Goal: Information Seeking & Learning: Learn about a topic

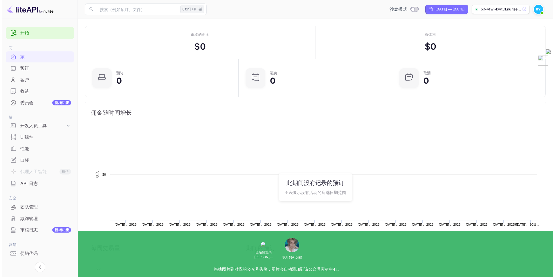
scroll to position [90, 146]
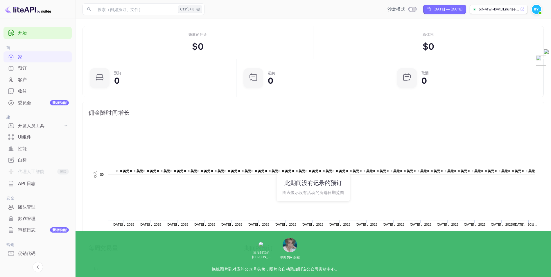
click at [34, 186] on div "API 日志" at bounding box center [43, 183] width 51 height 7
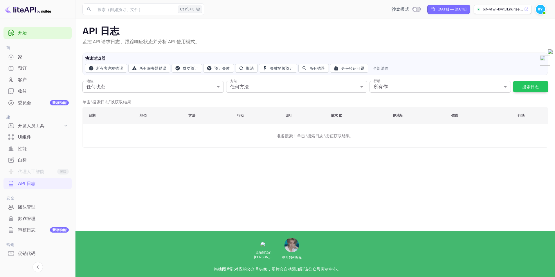
click at [23, 32] on link "开始" at bounding box center [43, 33] width 51 height 7
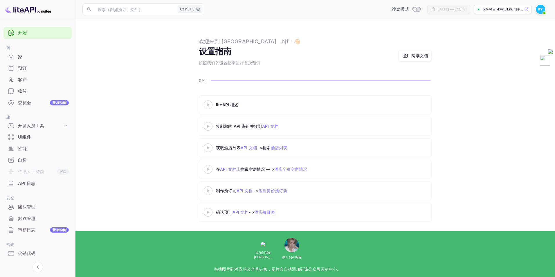
click at [211, 104] on icon at bounding box center [208, 104] width 20 height 3
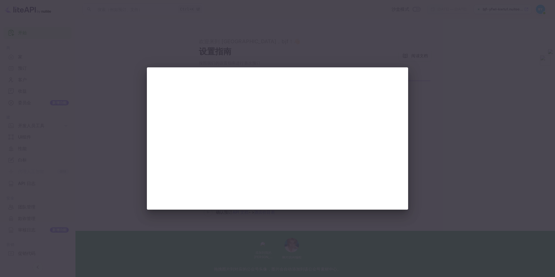
drag, startPoint x: 468, startPoint y: 183, endPoint x: 512, endPoint y: 104, distance: 90.3
click at [474, 176] on div at bounding box center [277, 138] width 555 height 277
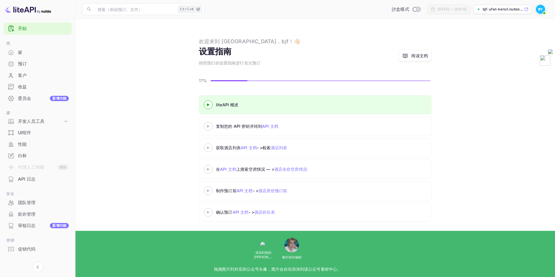
scroll to position [15, 0]
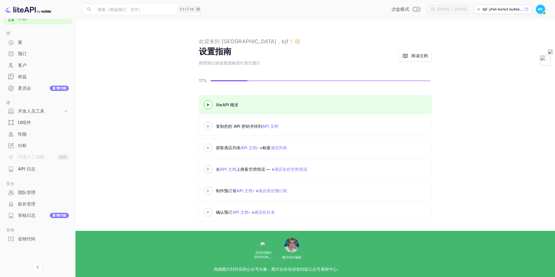
click at [271, 126] on link "API 文档" at bounding box center [270, 126] width 16 height 5
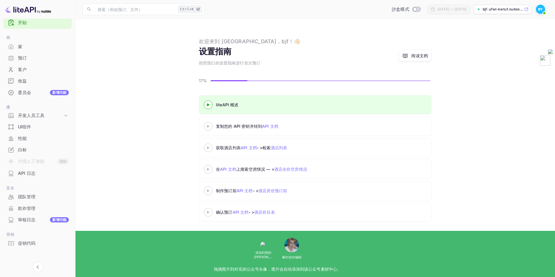
scroll to position [0, 0]
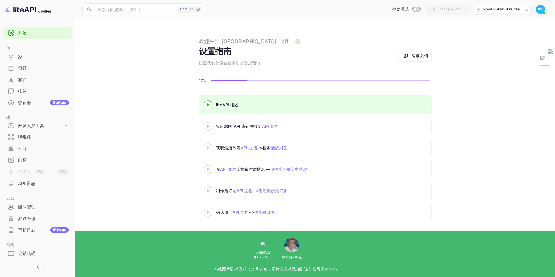
click at [24, 10] on img at bounding box center [28, 9] width 46 height 9
click at [208, 125] on icon at bounding box center [208, 126] width 20 height 3
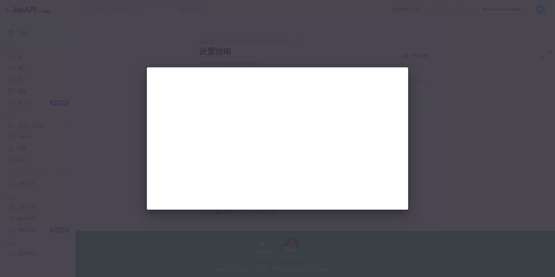
click at [301, 232] on div at bounding box center [277, 138] width 555 height 277
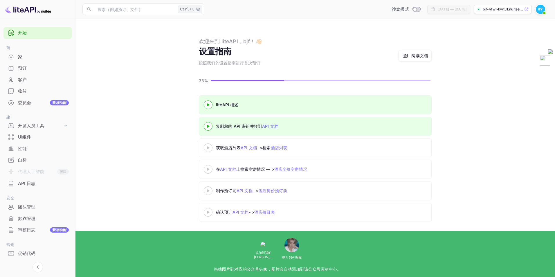
click at [207, 124] on div at bounding box center [208, 125] width 20 height 7
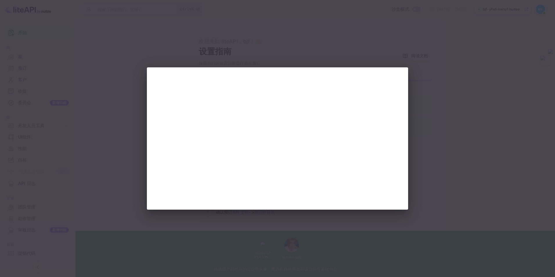
click at [453, 155] on div at bounding box center [277, 138] width 555 height 277
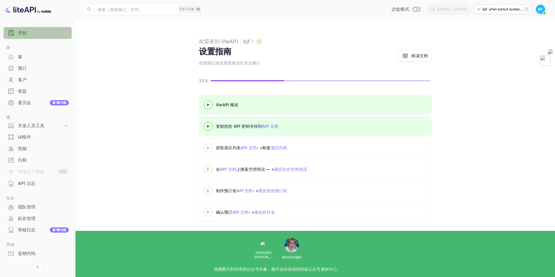
click at [25, 34] on link "开始" at bounding box center [43, 33] width 51 height 7
click at [67, 124] on icon at bounding box center [66, 126] width 6 height 6
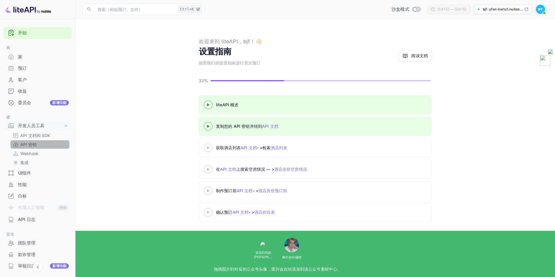
click at [30, 143] on p "API 密钥" at bounding box center [28, 144] width 16 height 6
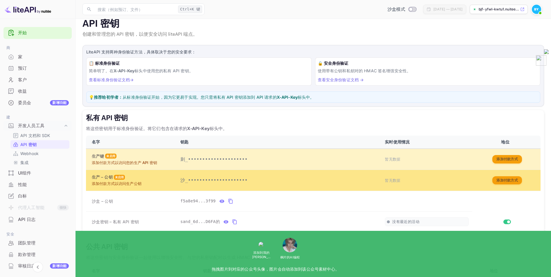
scroll to position [29, 0]
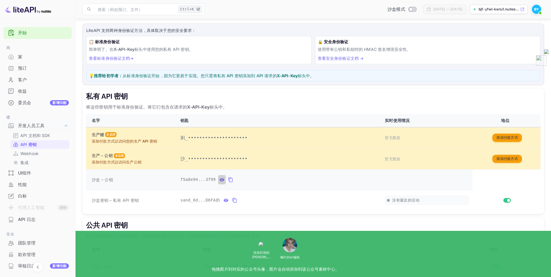
click at [219, 180] on icon "私有 API 密钥表" at bounding box center [221, 179] width 5 height 3
click at [275, 181] on icon "私有 API 密钥表" at bounding box center [277, 180] width 5 height 4
drag, startPoint x: 185, startPoint y: 110, endPoint x: 233, endPoint y: 109, distance: 47.3
click at [233, 109] on p "将这些密钥用于标准身份验证。将它们包含在请求的 X-API-Key 标头中。" at bounding box center [313, 107] width 454 height 7
drag, startPoint x: 233, startPoint y: 109, endPoint x: 302, endPoint y: 101, distance: 69.6
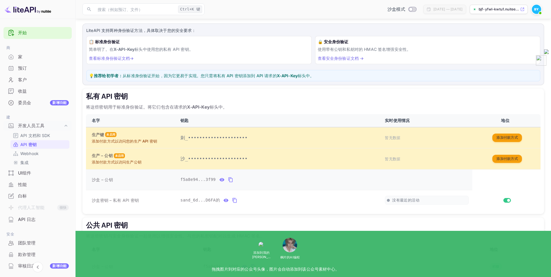
click at [302, 101] on h5 "私有 API 密钥" at bounding box center [313, 96] width 454 height 9
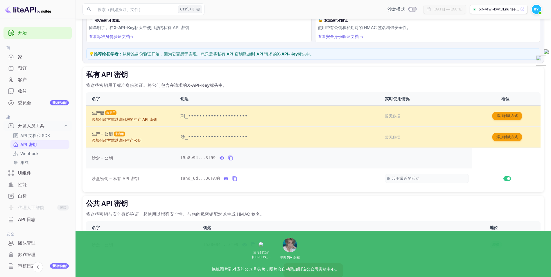
scroll to position [60, 0]
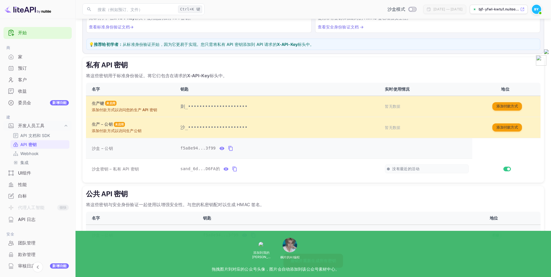
click at [242, 233] on icon "公共 API 密钥表" at bounding box center [244, 235] width 5 height 7
click at [293, 205] on p "将这些密钥与安全身份验证一起使用以增强安全性。与您的私密钥配对以生成 HMAC 签名。" at bounding box center [313, 204] width 454 height 7
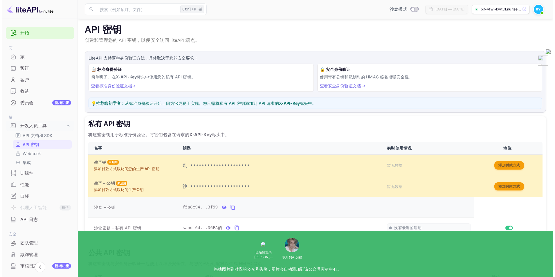
scroll to position [0, 0]
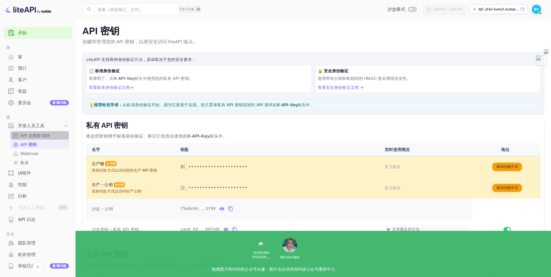
click at [34, 135] on p "API 文档和 SDK" at bounding box center [35, 135] width 30 height 6
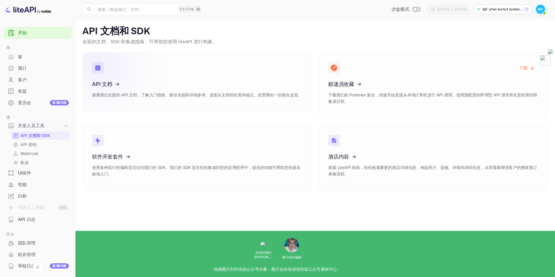
click at [118, 83] on icon at bounding box center [128, 83] width 90 height 60
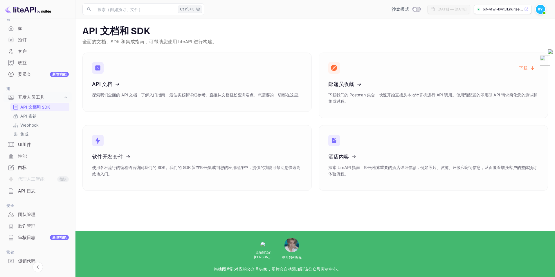
scroll to position [21, 0]
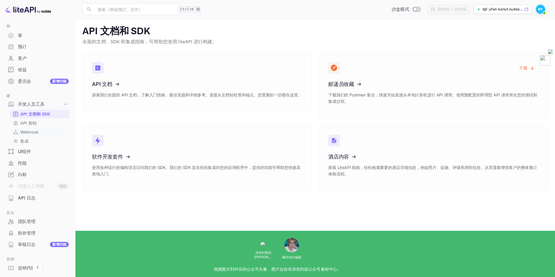
click at [32, 133] on p "Webhook" at bounding box center [29, 132] width 18 height 6
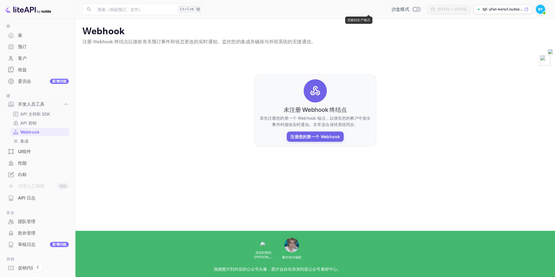
click at [409, 9] on input "切换到生产模式" at bounding box center [415, 9] width 12 height 4
checkbox input "false"
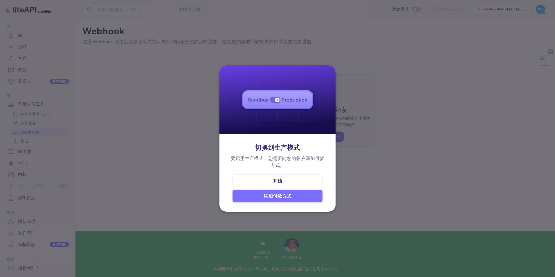
click at [293, 179] on div "开始" at bounding box center [277, 180] width 90 height 13
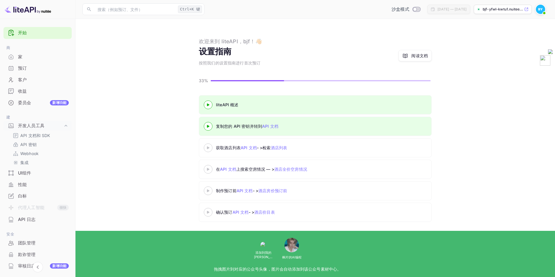
click at [36, 93] on div "收益" at bounding box center [43, 91] width 51 height 7
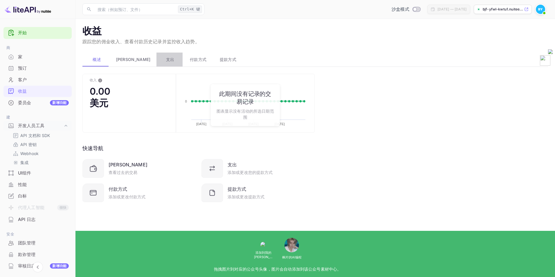
click at [166, 60] on span "支出" at bounding box center [170, 59] width 8 height 7
